Goal: Information Seeking & Learning: Learn about a topic

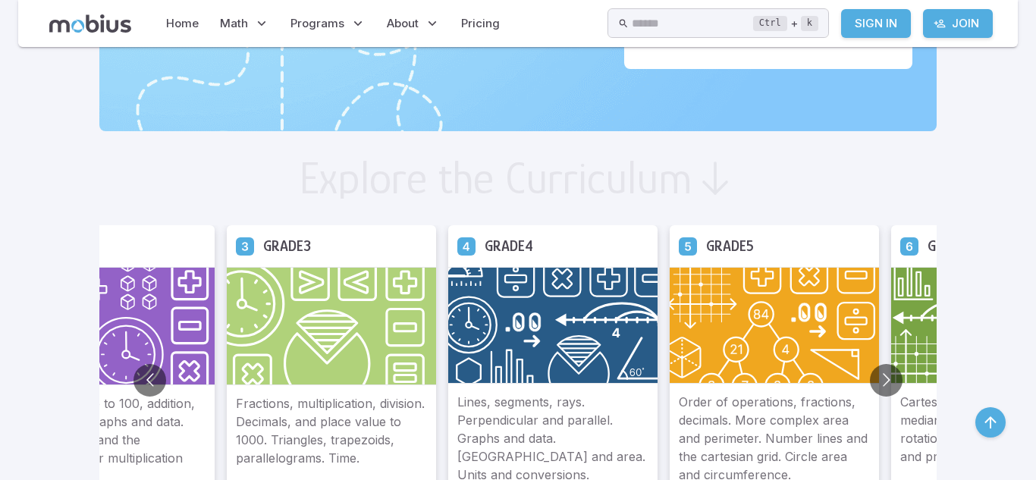
scroll to position [745, 0]
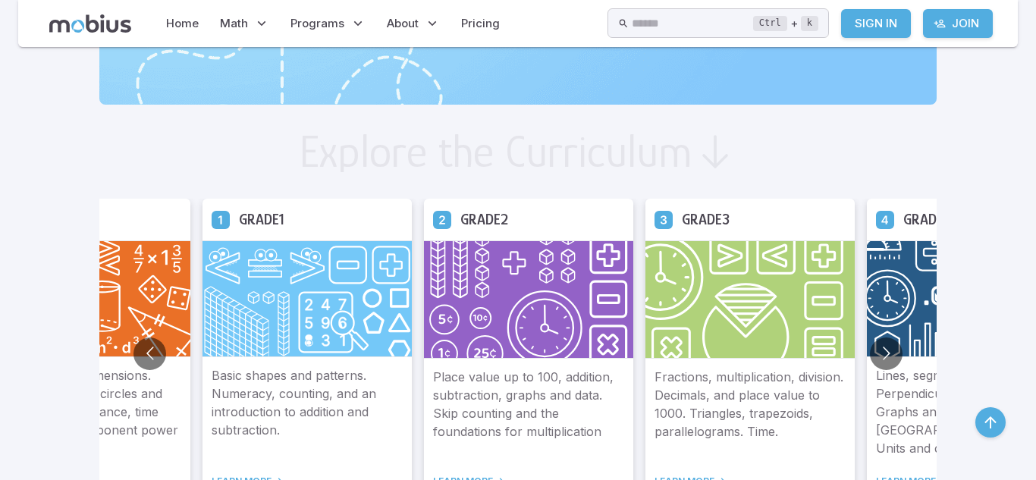
scroll to position [762, 0]
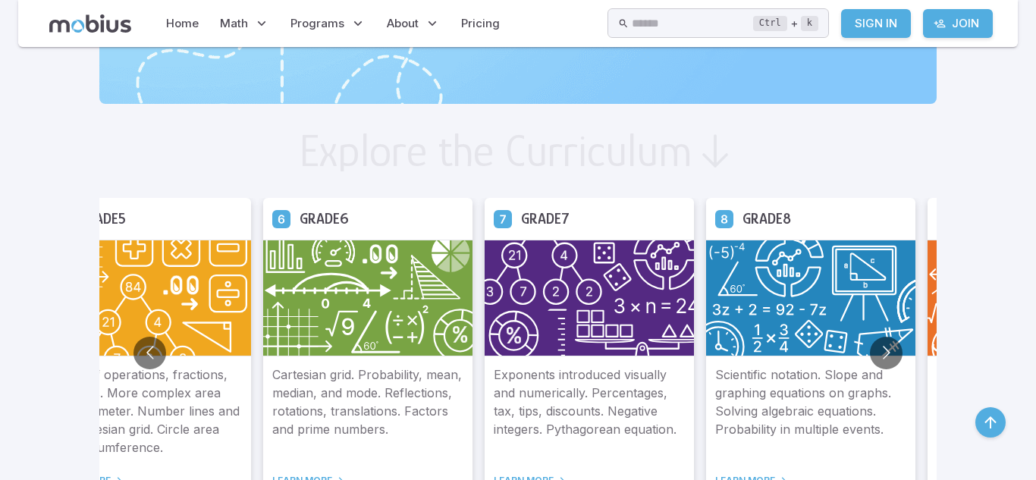
click at [507, 279] on img at bounding box center [588, 298] width 209 height 117
click at [498, 284] on img at bounding box center [588, 298] width 209 height 117
click at [484, 305] on img at bounding box center [588, 298] width 209 height 117
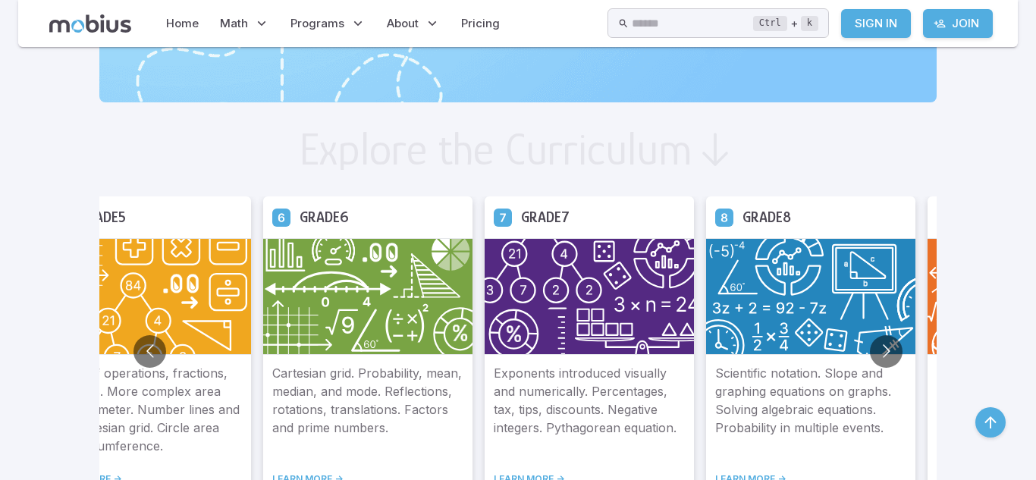
scroll to position [766, 0]
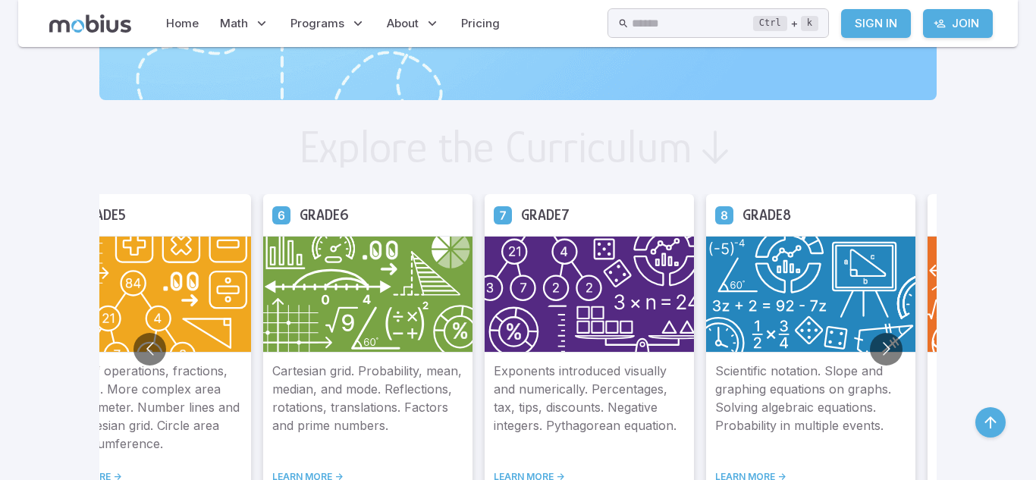
click at [484, 281] on img at bounding box center [588, 294] width 209 height 117
click at [487, 234] on div "Grade 7" at bounding box center [588, 215] width 209 height 42
click at [521, 225] on h5 "Grade 7" at bounding box center [545, 215] width 49 height 24
click at [521, 226] on h5 "Grade 7" at bounding box center [545, 215] width 49 height 24
click at [484, 238] on img at bounding box center [588, 294] width 209 height 117
